Goal: Use online tool/utility: Utilize a website feature to perform a specific function

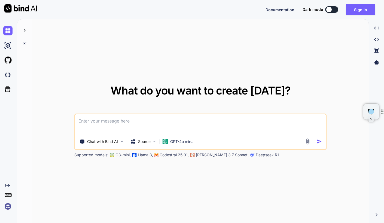
type textarea "x"
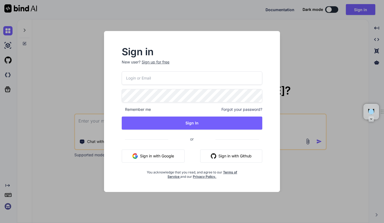
click at [93, 120] on div "Sign in New user? Sign up for free Remember me Forgot your password? Sign In or…" at bounding box center [192, 111] width 384 height 223
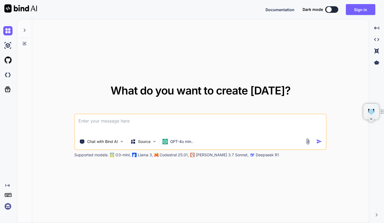
click at [95, 121] on textarea at bounding box center [200, 124] width 251 height 20
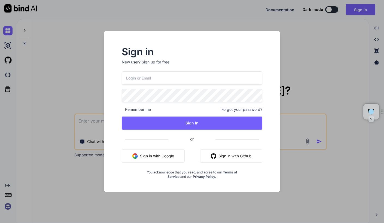
click at [56, 106] on div "Sign in New user? Sign up for free Remember me Forgot your password? Sign In or…" at bounding box center [192, 111] width 384 height 223
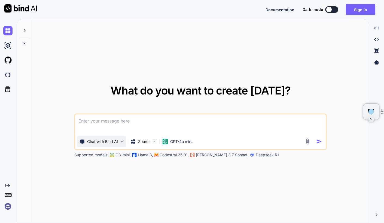
click at [115, 141] on p "Chat with Bind AI" at bounding box center [102, 141] width 31 height 5
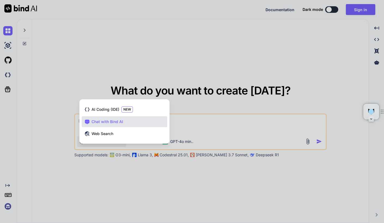
click at [85, 148] on div at bounding box center [192, 111] width 384 height 223
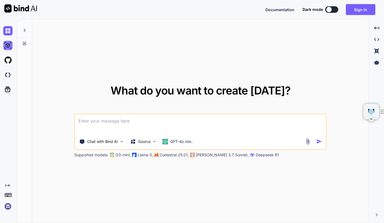
click at [8, 49] on img at bounding box center [7, 45] width 9 height 9
type textarea "x"
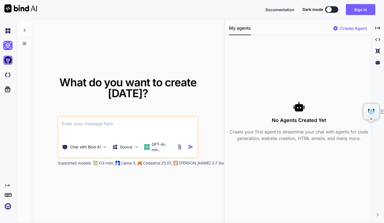
click at [10, 58] on img at bounding box center [7, 60] width 9 height 9
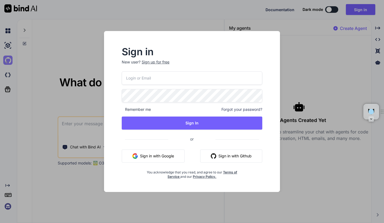
click at [10, 58] on div "Sign in New user? Sign up for free Remember me Forgot your password? Sign In or…" at bounding box center [192, 111] width 384 height 223
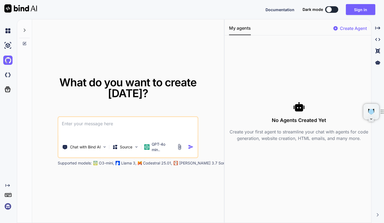
click at [8, 79] on div at bounding box center [8, 74] width 11 height 15
click at [8, 88] on icon at bounding box center [8, 90] width 6 height 6
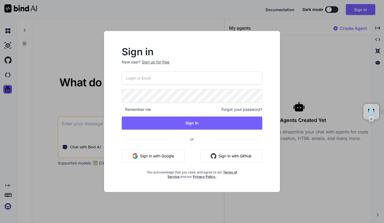
click at [30, 164] on div "Sign in New user? Sign up for free Remember me Forgot your password? Sign In or…" at bounding box center [192, 111] width 384 height 223
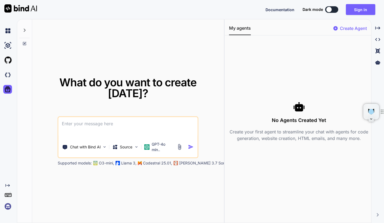
click at [9, 207] on img at bounding box center [7, 206] width 9 height 9
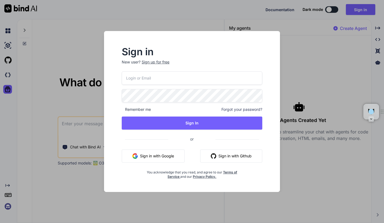
click at [9, 207] on div "Sign in New user? Sign up for free Remember me Forgot your password? Sign In or…" at bounding box center [192, 111] width 384 height 223
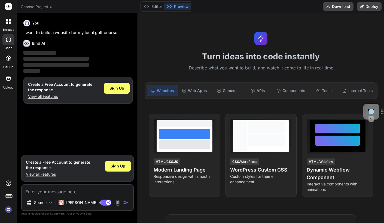
type textarea "x"
click at [187, 90] on div "Web Apps" at bounding box center [194, 90] width 30 height 11
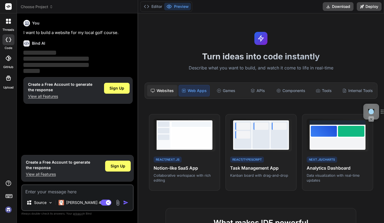
click at [161, 91] on div "Websites" at bounding box center [162, 90] width 30 height 11
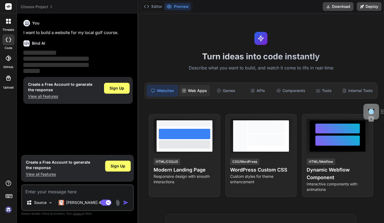
click at [199, 91] on div "Web Apps" at bounding box center [194, 90] width 30 height 11
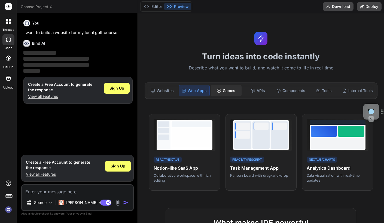
click at [226, 90] on div "Games" at bounding box center [226, 90] width 30 height 11
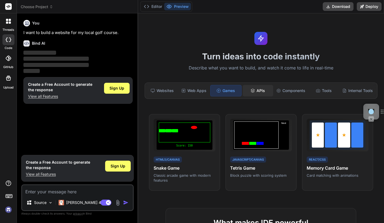
click at [252, 90] on icon at bounding box center [253, 90] width 4 height 2
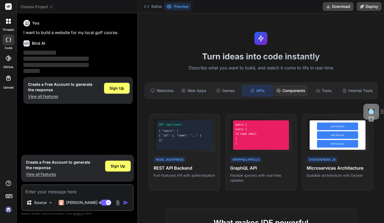
click at [292, 89] on div "Components" at bounding box center [290, 90] width 33 height 11
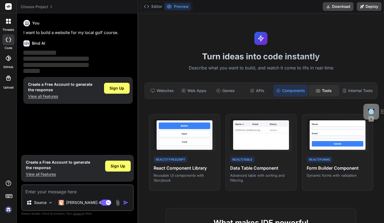
click at [318, 90] on circle at bounding box center [317, 90] width 1 height 1
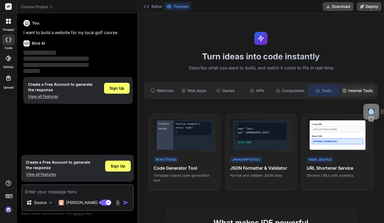
click at [349, 87] on div "Internal Tools" at bounding box center [357, 90] width 35 height 11
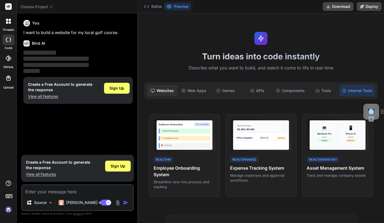
click at [159, 93] on div "Websites" at bounding box center [162, 90] width 30 height 11
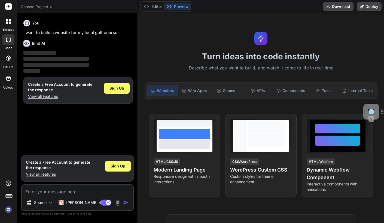
click at [43, 53] on span "‌" at bounding box center [39, 53] width 33 height 4
click at [55, 112] on div "You I want to build a website for my local golf course. Bind AI ‌ ‌ ‌ ‌ Create …" at bounding box center [77, 85] width 111 height 134
